Goal: Information Seeking & Learning: Learn about a topic

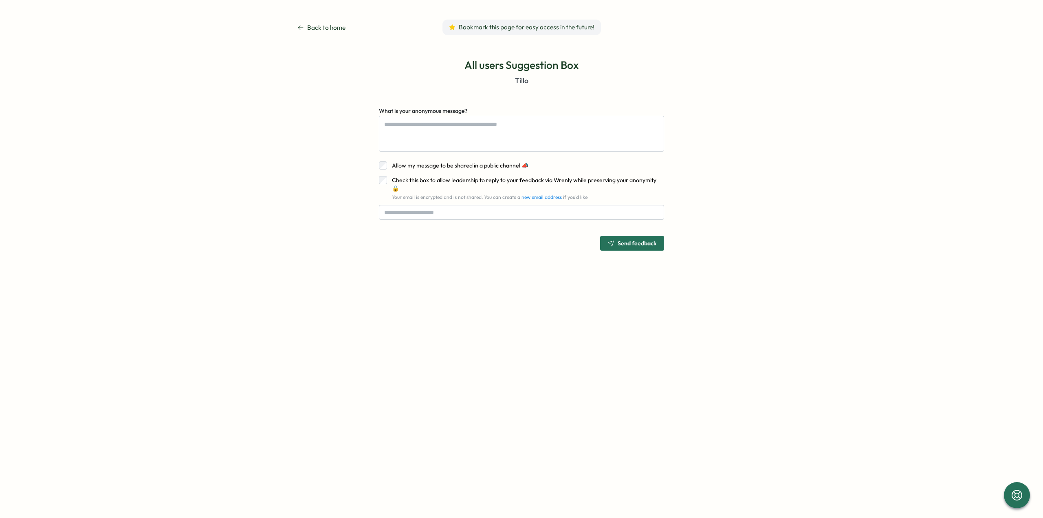
type textarea "*"
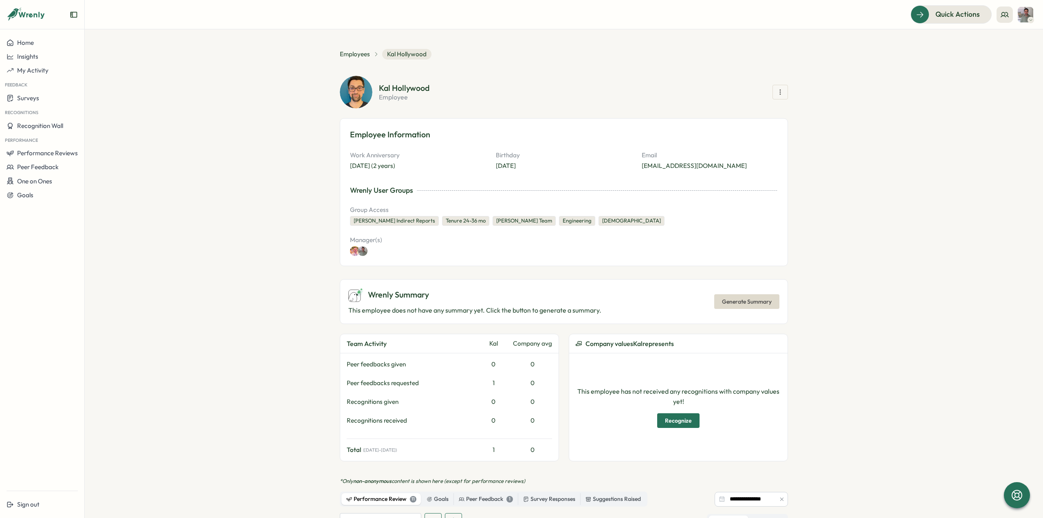
click at [737, 304] on span "Generate Summary" at bounding box center [747, 302] width 50 height 14
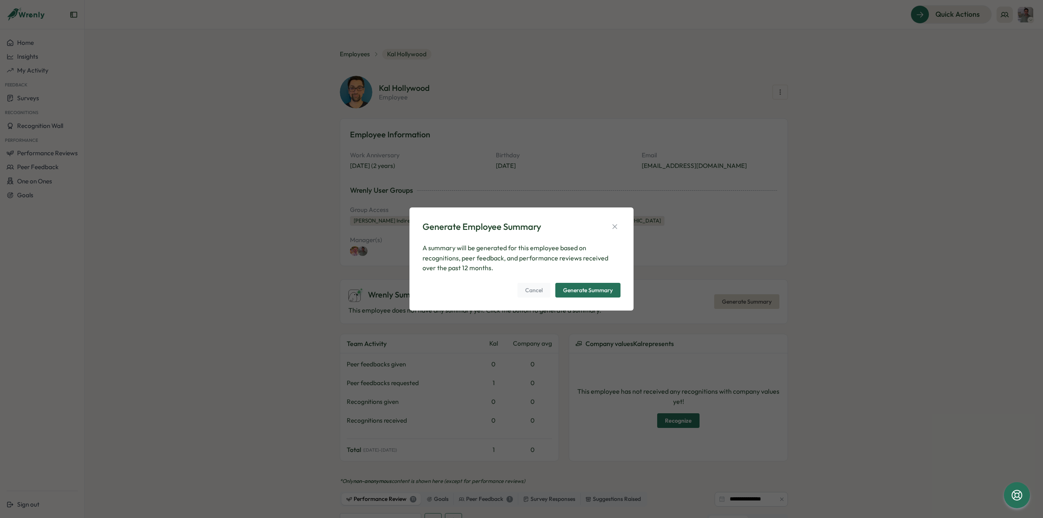
click at [600, 290] on div "Generate Summary" at bounding box center [588, 290] width 50 height 6
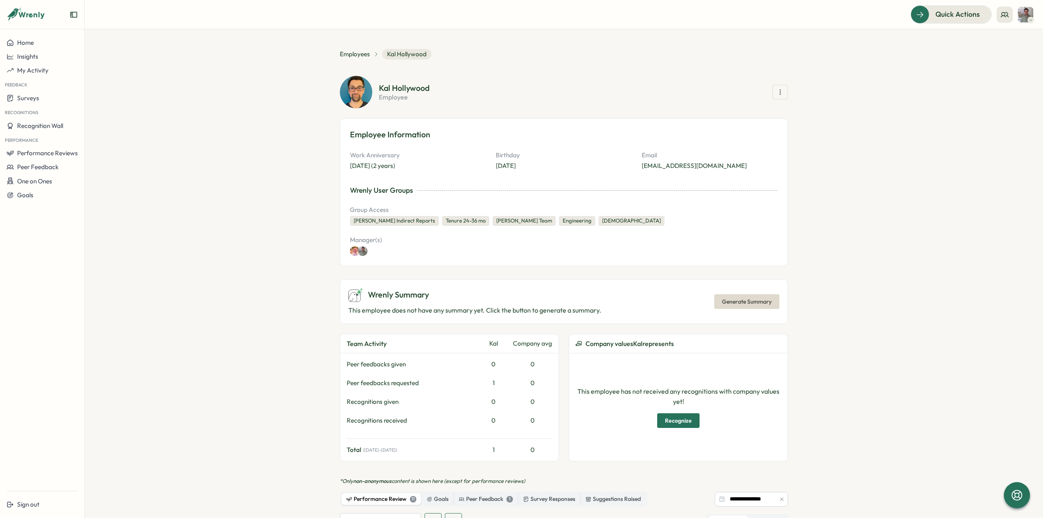
click at [489, 308] on p "This employee does not have any summary yet. Click the button to generate a sum…" at bounding box center [474, 310] width 253 height 10
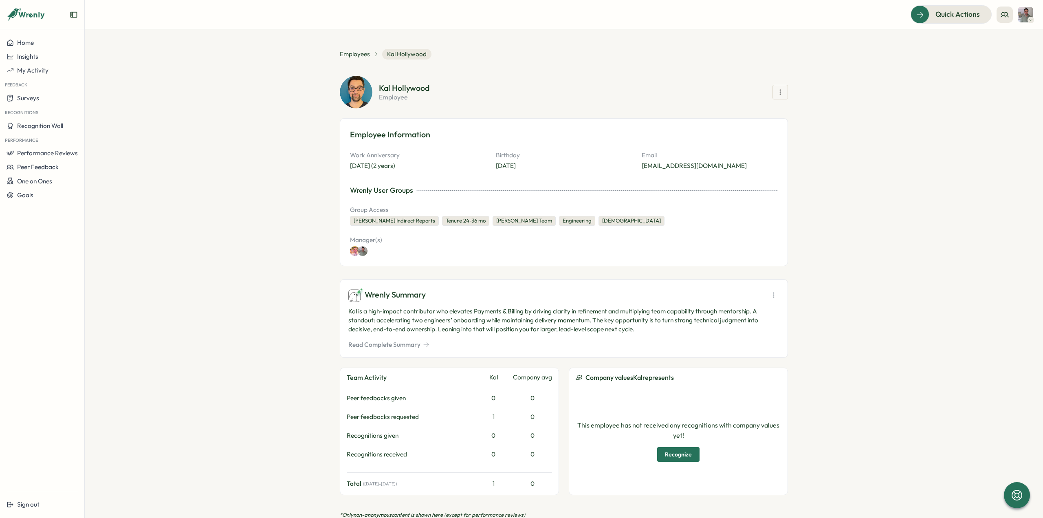
click at [409, 343] on button "Read Complete Summary" at bounding box center [388, 344] width 81 height 9
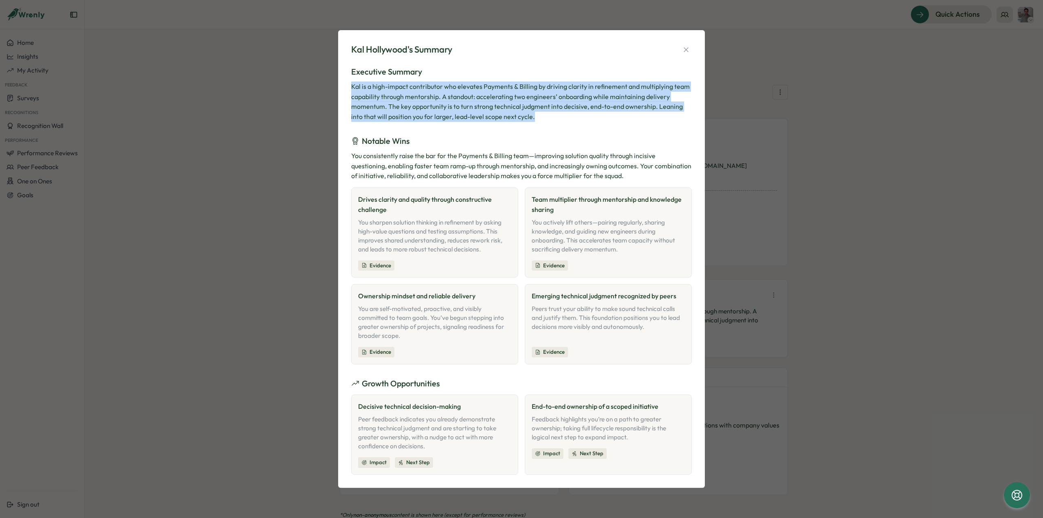
drag, startPoint x: 352, startPoint y: 88, endPoint x: 520, endPoint y: 115, distance: 170.9
click at [520, 115] on div "Kal is a high-impact contributor who elevates Payments & Billing by driving cla…" at bounding box center [521, 101] width 341 height 40
copy div "Kal is a high-impact contributor who elevates Payments & Billing by driving cla…"
